Goal: Task Accomplishment & Management: Use online tool/utility

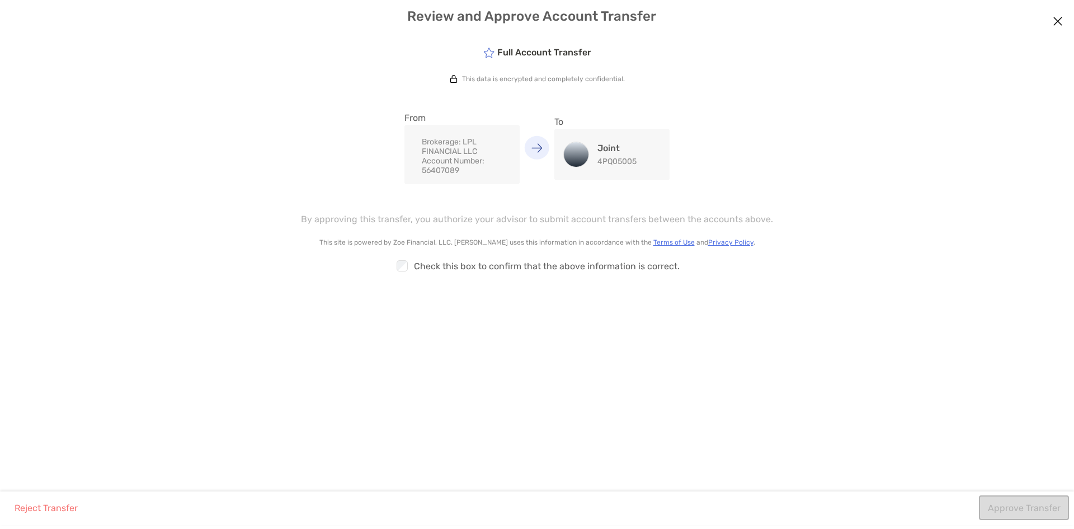
click at [794, 370] on div "Full Account Transfer This data is encrypted and completely confidential. From …" at bounding box center [537, 263] width 1074 height 456
click at [1020, 508] on button "Approve Transfer" at bounding box center [1024, 507] width 90 height 25
click at [636, 404] on div "Full Account Transfer This data is encrypted and completely confidential. From …" at bounding box center [537, 263] width 1074 height 456
click at [396, 266] on div "modal" at bounding box center [401, 265] width 15 height 15
click at [1013, 506] on button "Approve Transfer" at bounding box center [1024, 507] width 90 height 25
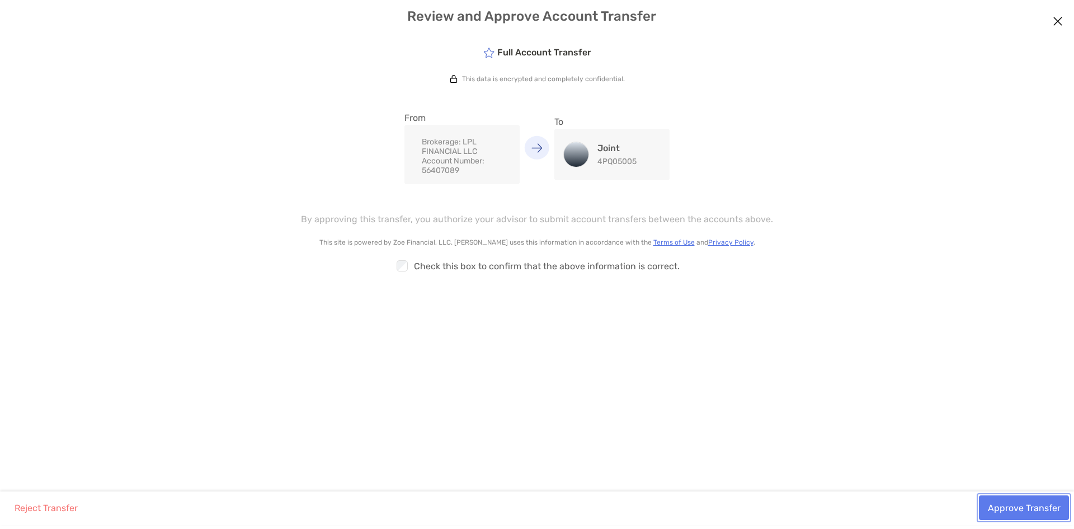
click at [1021, 502] on button "Approve Transfer" at bounding box center [1024, 507] width 90 height 25
